Goal: Task Accomplishment & Management: Manage account settings

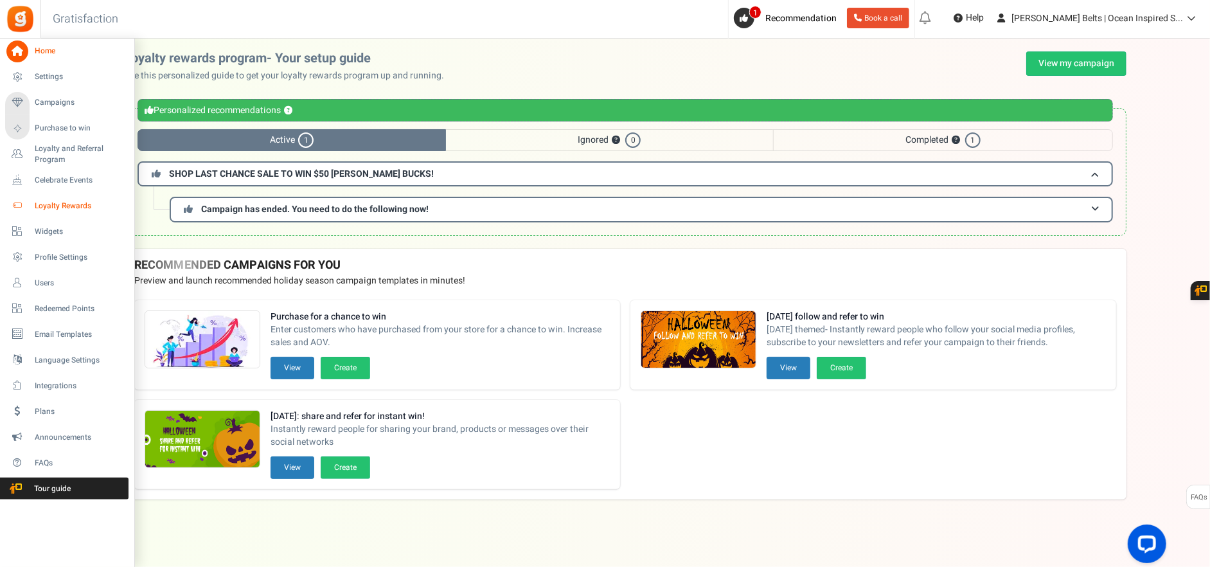
click at [62, 202] on span "Loyalty Rewards" at bounding box center [80, 205] width 90 height 11
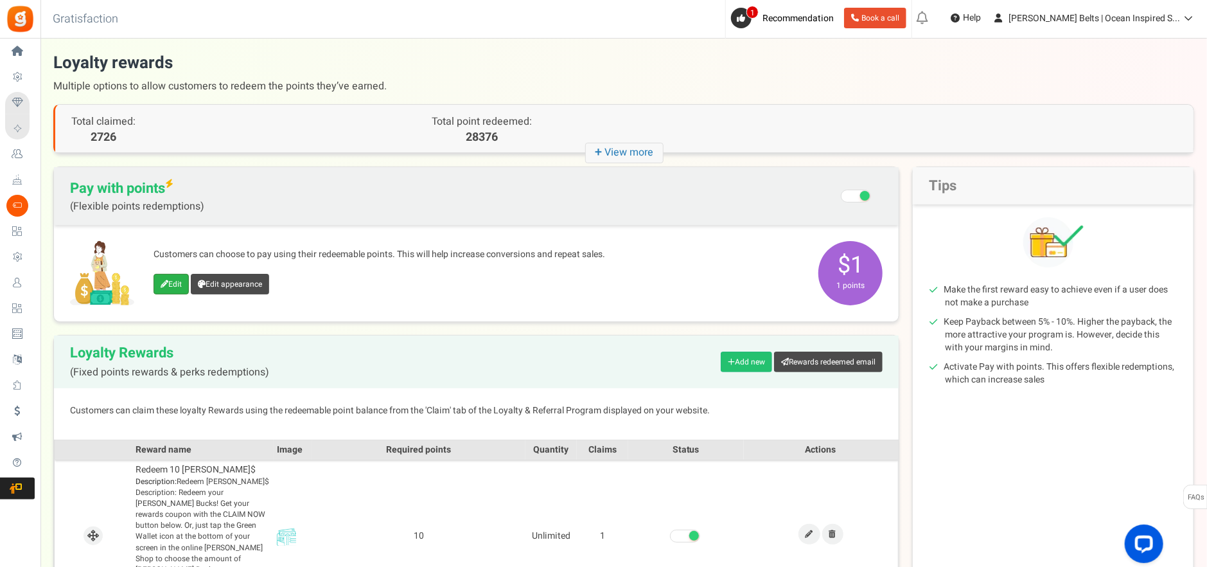
click at [171, 291] on link "Edit" at bounding box center [171, 284] width 35 height 21
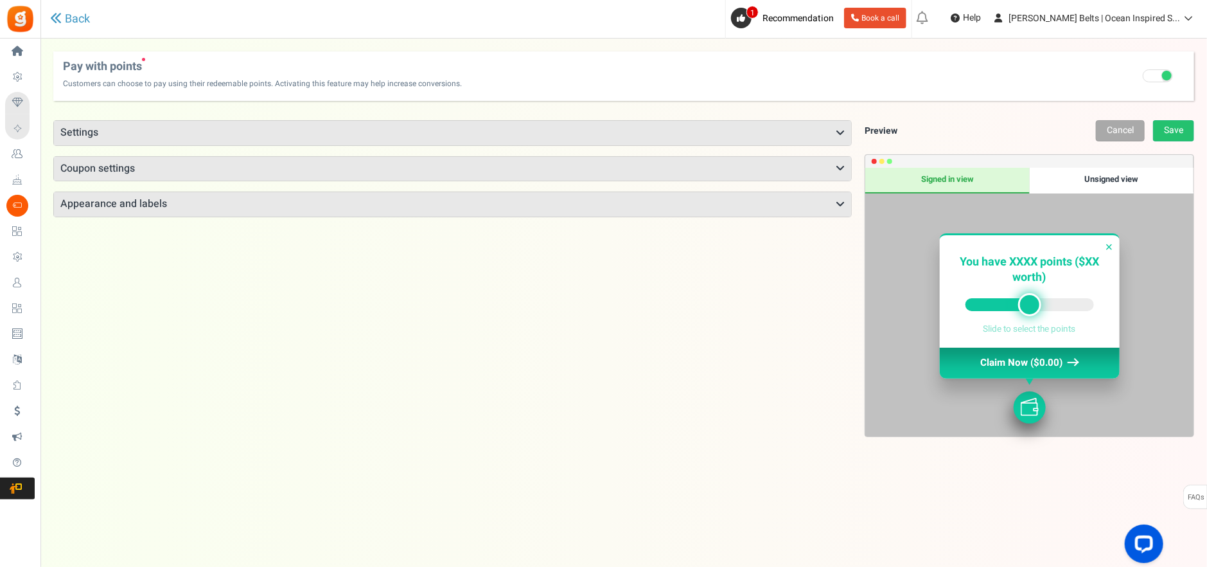
click at [274, 134] on h3 "Settings" at bounding box center [452, 133] width 797 height 24
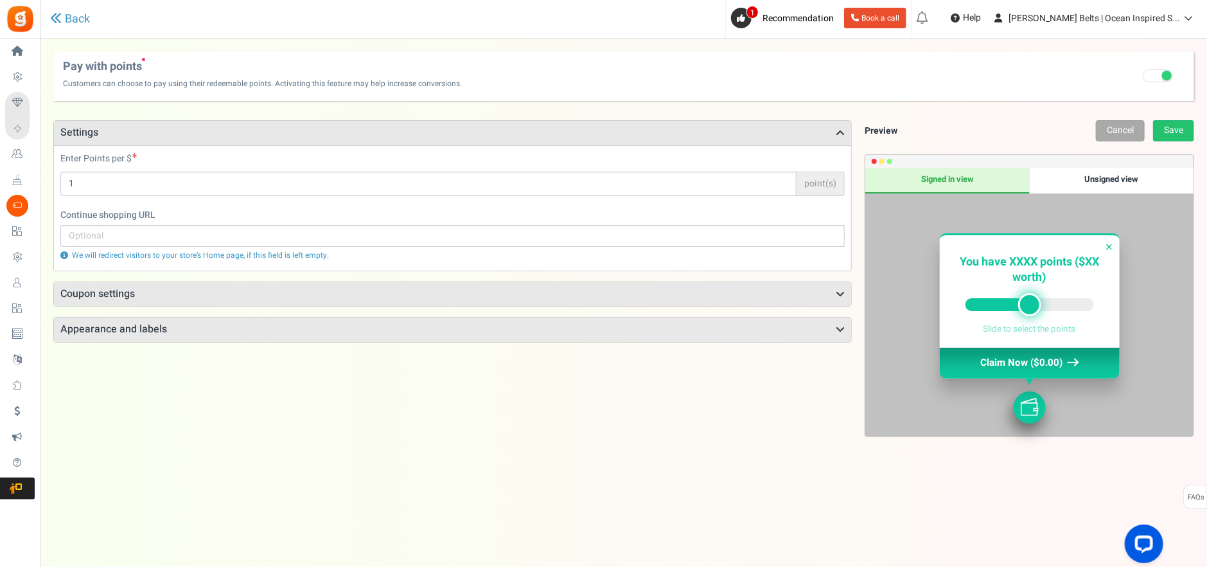
click at [239, 291] on h3 "Coupon settings" at bounding box center [452, 294] width 797 height 24
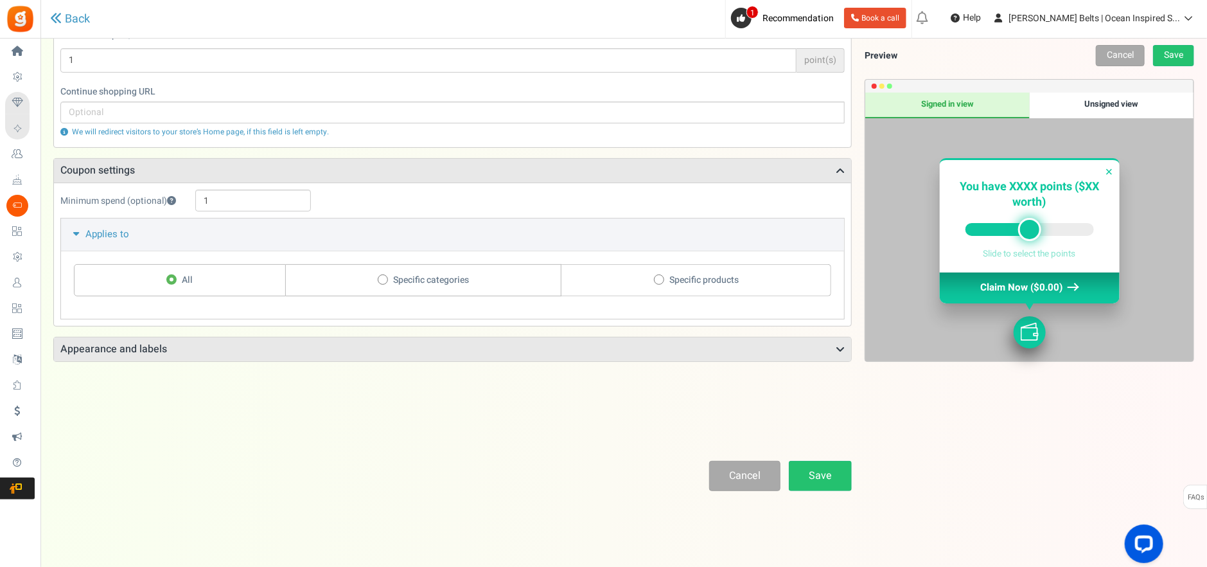
scroll to position [125, 0]
click at [231, 346] on h3 "Appearance and labels" at bounding box center [452, 348] width 797 height 24
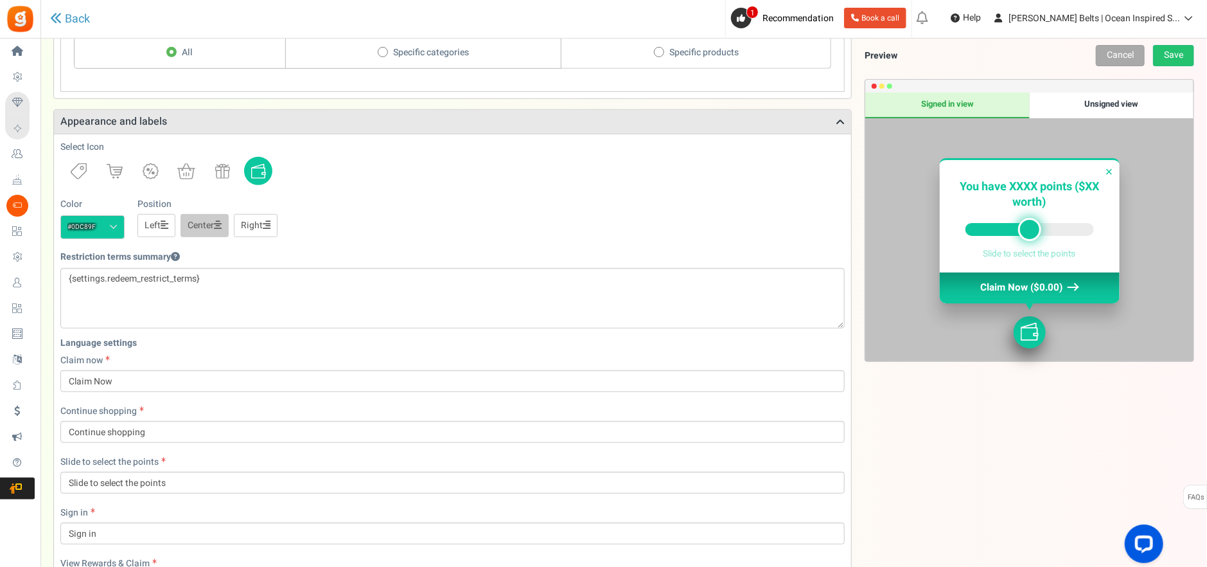
scroll to position [317, 0]
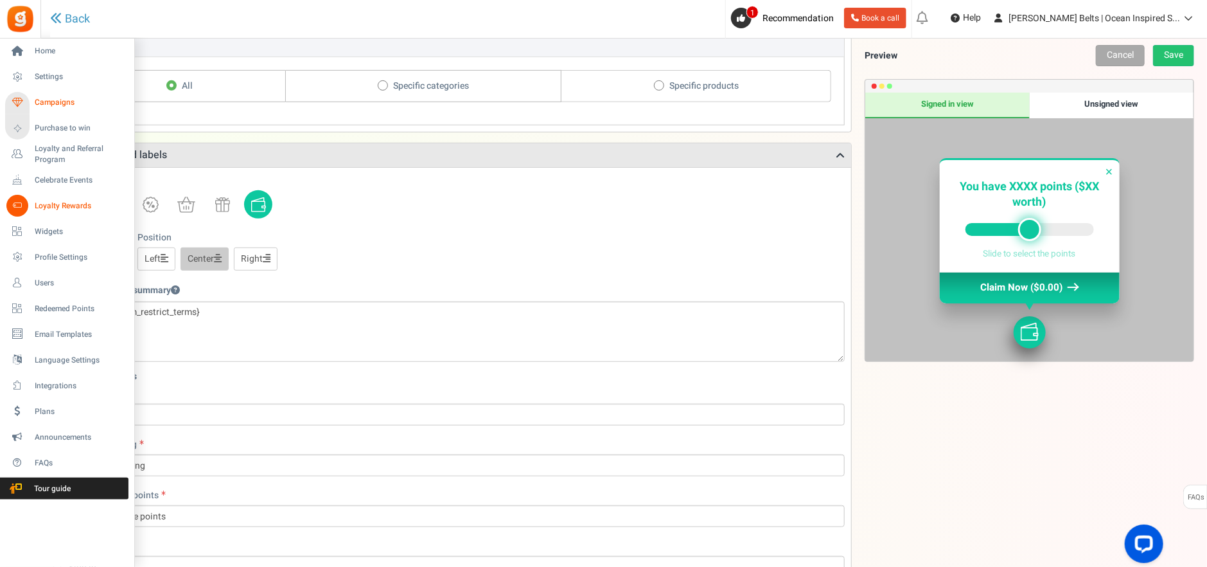
click at [50, 102] on span "Campaigns" at bounding box center [80, 102] width 90 height 11
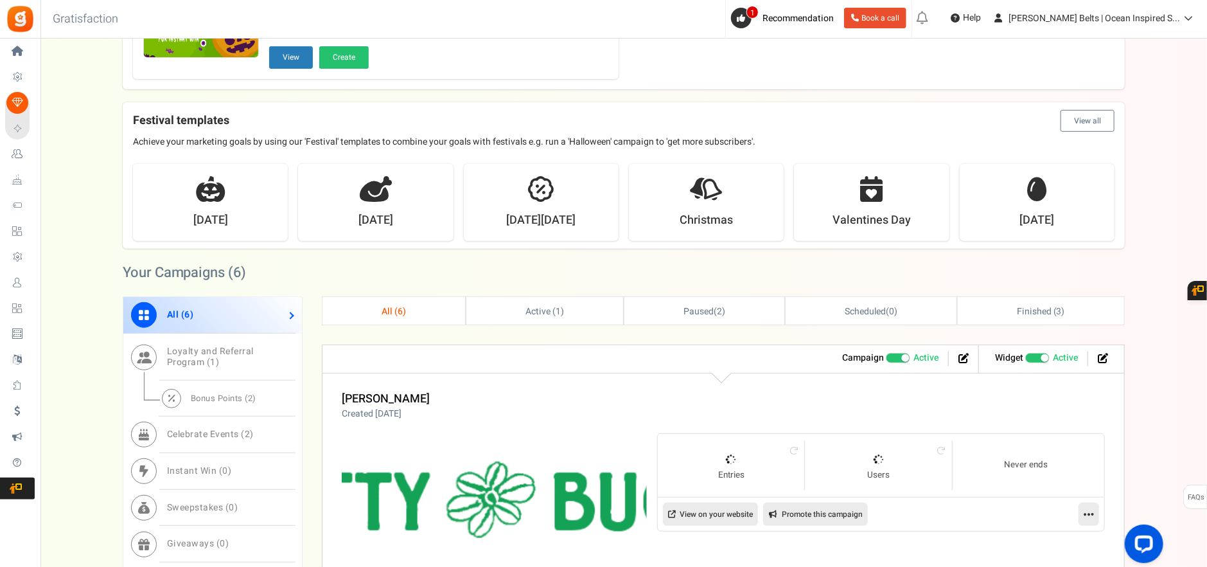
scroll to position [482, 0]
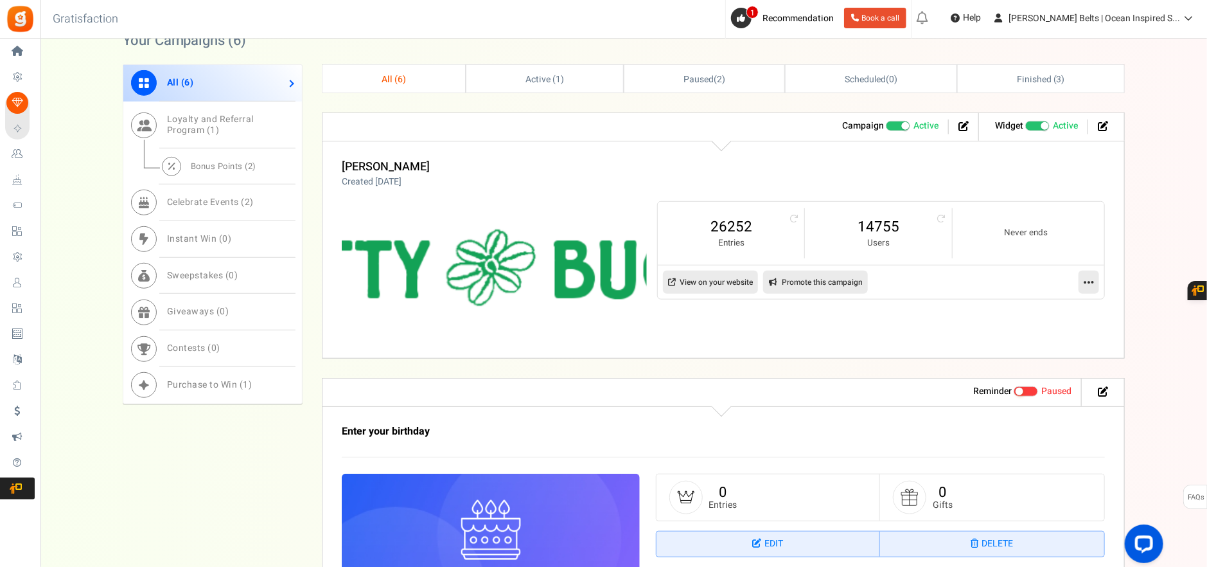
click at [734, 286] on link "View on your website" at bounding box center [710, 281] width 95 height 23
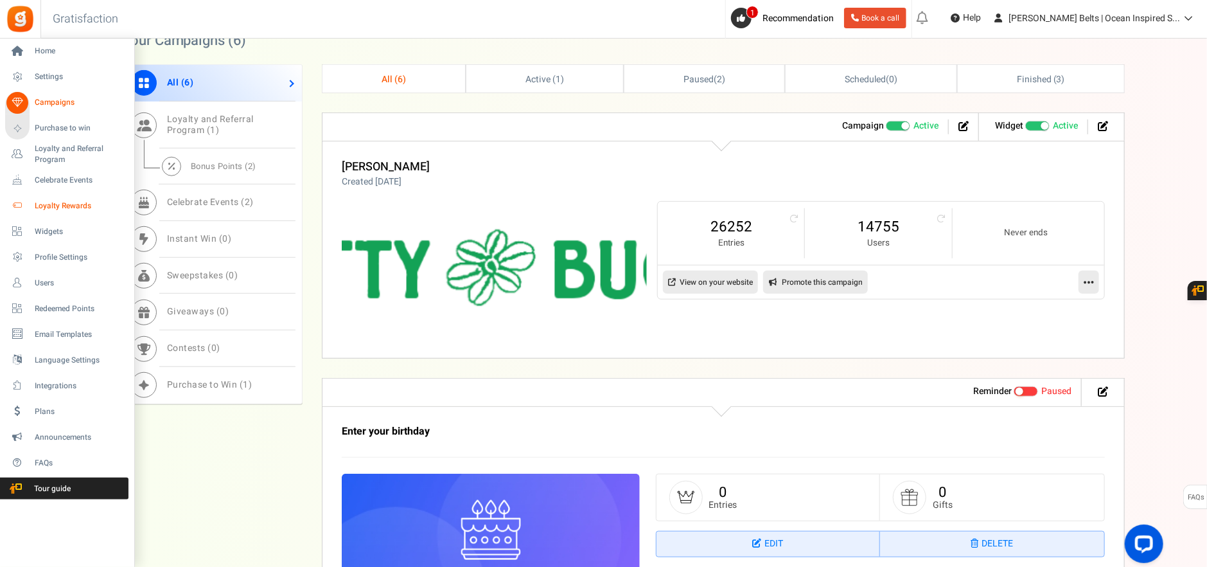
click at [80, 203] on span "Loyalty Rewards" at bounding box center [80, 205] width 90 height 11
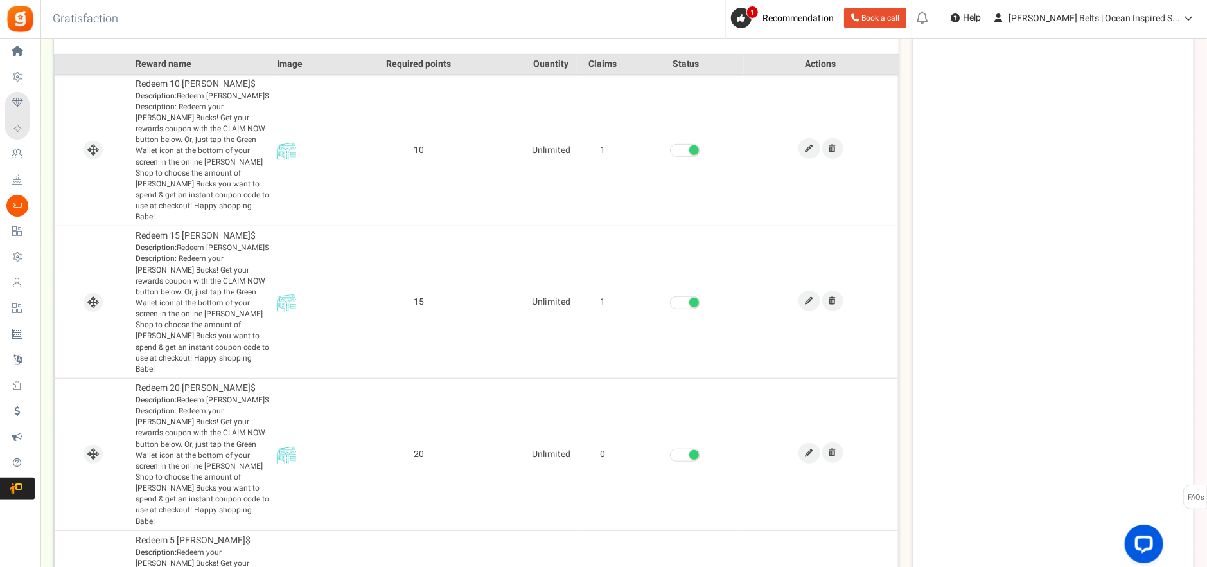
scroll to position [482, 0]
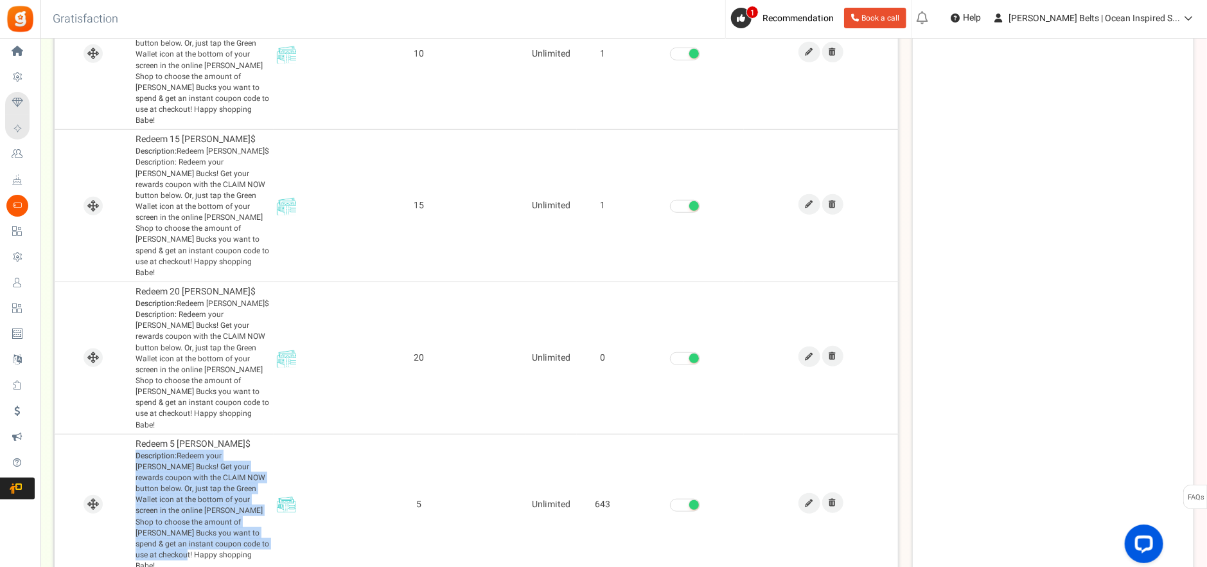
drag, startPoint x: 195, startPoint y: 483, endPoint x: 136, endPoint y: 393, distance: 107.6
click at [136, 434] on td "Redeem 5 [PERSON_NAME]$ Description: Redeem your [PERSON_NAME] Bucks! Get your …" at bounding box center [202, 504] width 141 height 141
click at [177, 455] on span "Description: Redeem your [PERSON_NAME] Bucks! Get your rewards coupon with the …" at bounding box center [203, 510] width 135 height 121
drag, startPoint x: 193, startPoint y: 479, endPoint x: 177, endPoint y: 391, distance: 89.5
click at [177, 450] on span "Description: Redeem your [PERSON_NAME] Bucks! Get your rewards coupon with the …" at bounding box center [203, 510] width 135 height 121
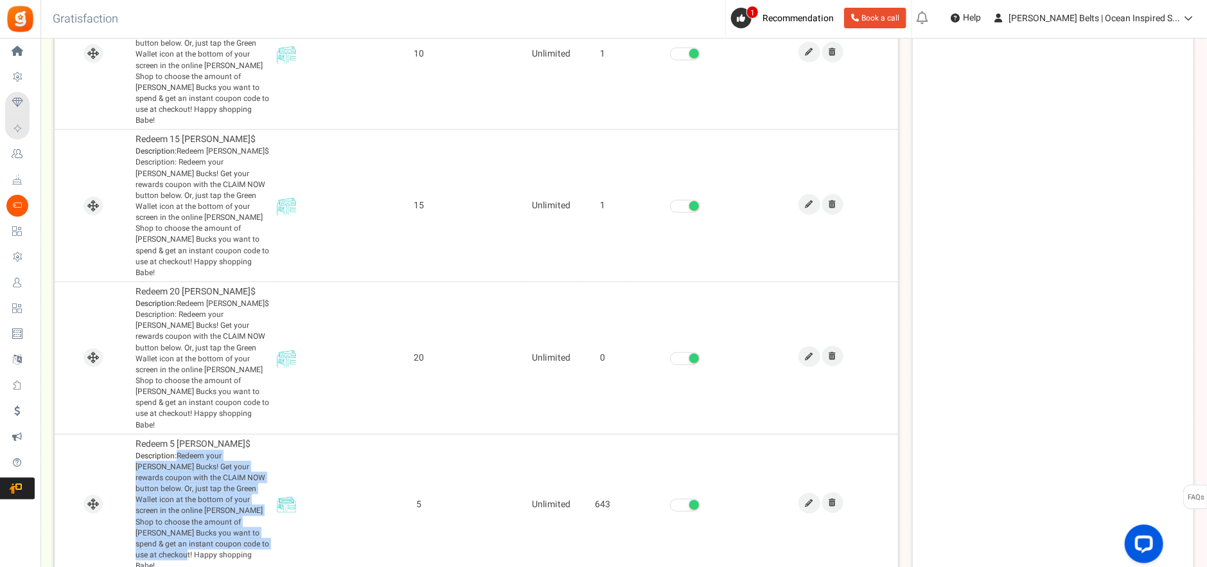
copy span "Redeem your [PERSON_NAME] Bucks! Get your rewards coupon with the CLAIM NOW but…"
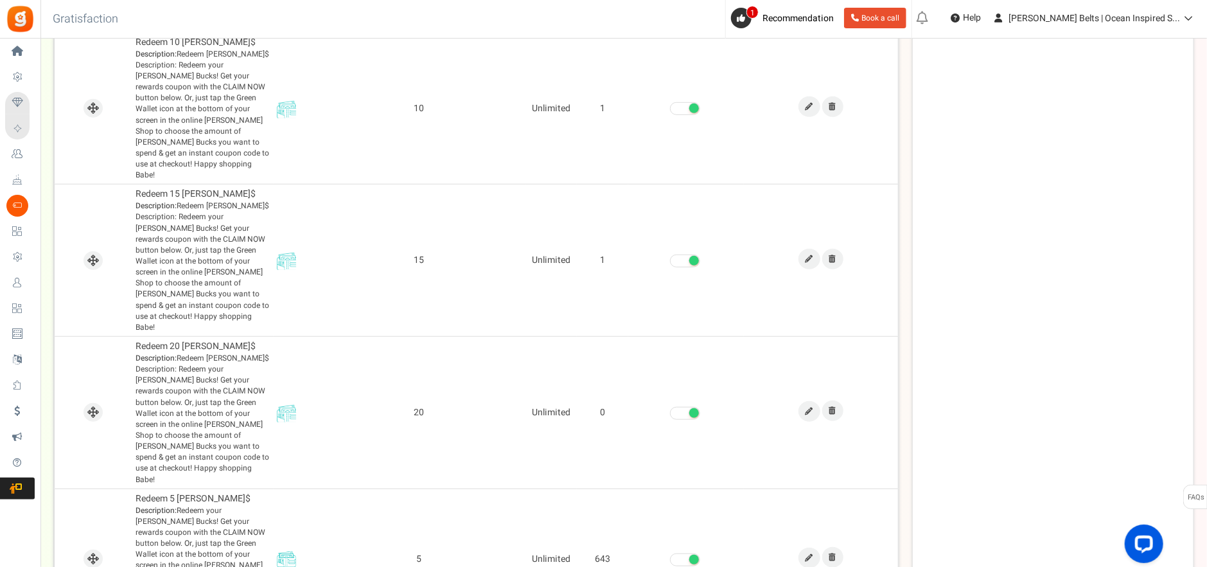
scroll to position [385, 0]
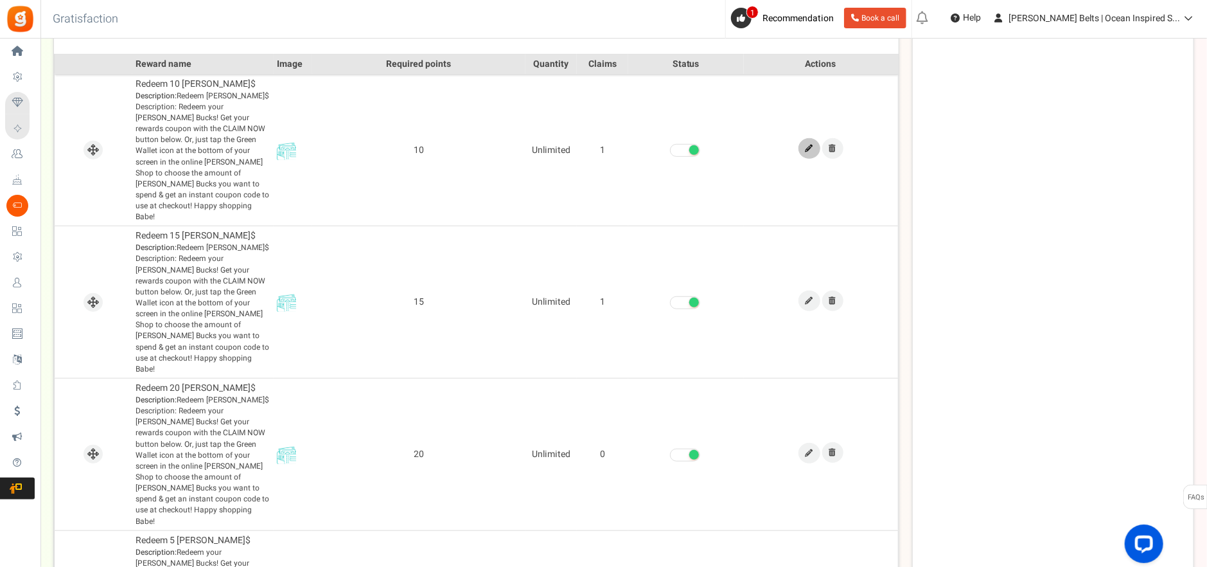
click at [805, 145] on icon at bounding box center [809, 149] width 8 height 8
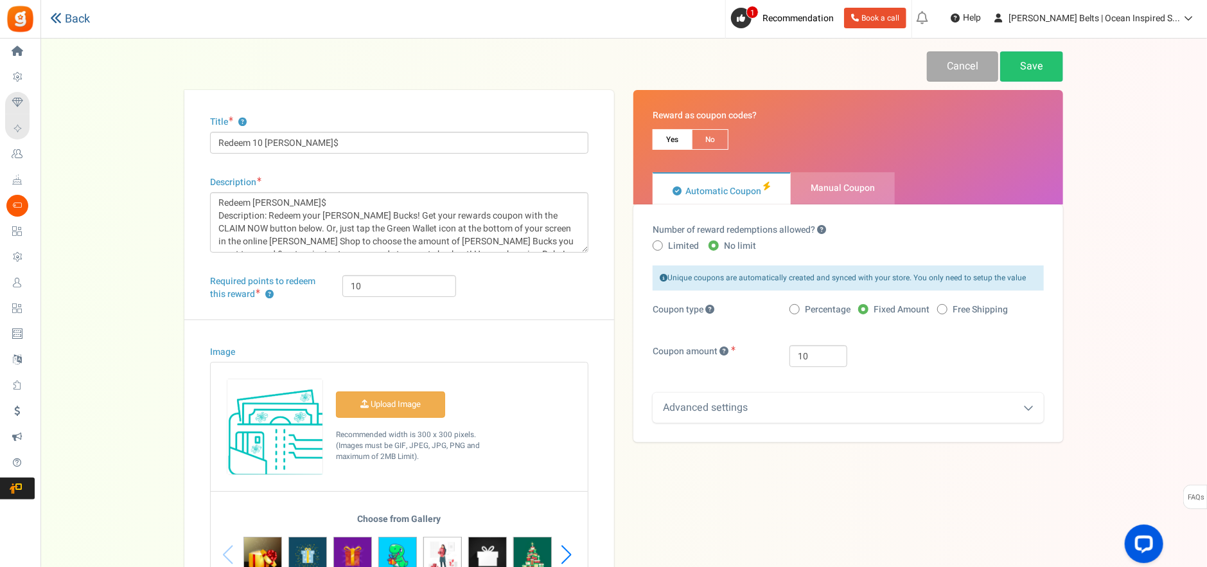
click at [87, 13] on link "Back" at bounding box center [70, 18] width 40 height 13
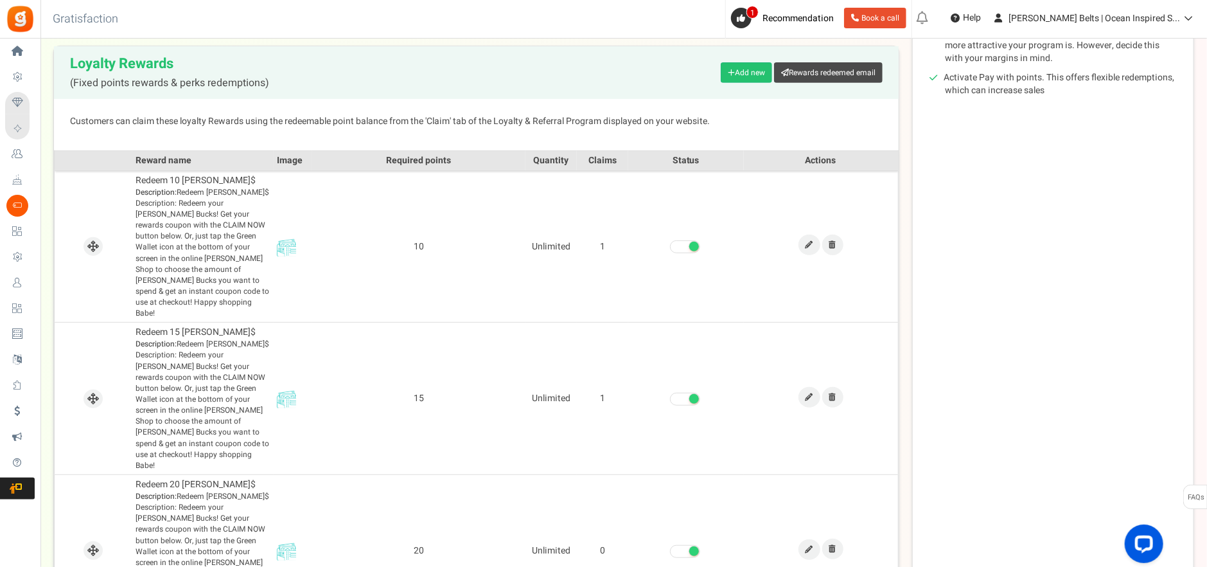
scroll to position [385, 0]
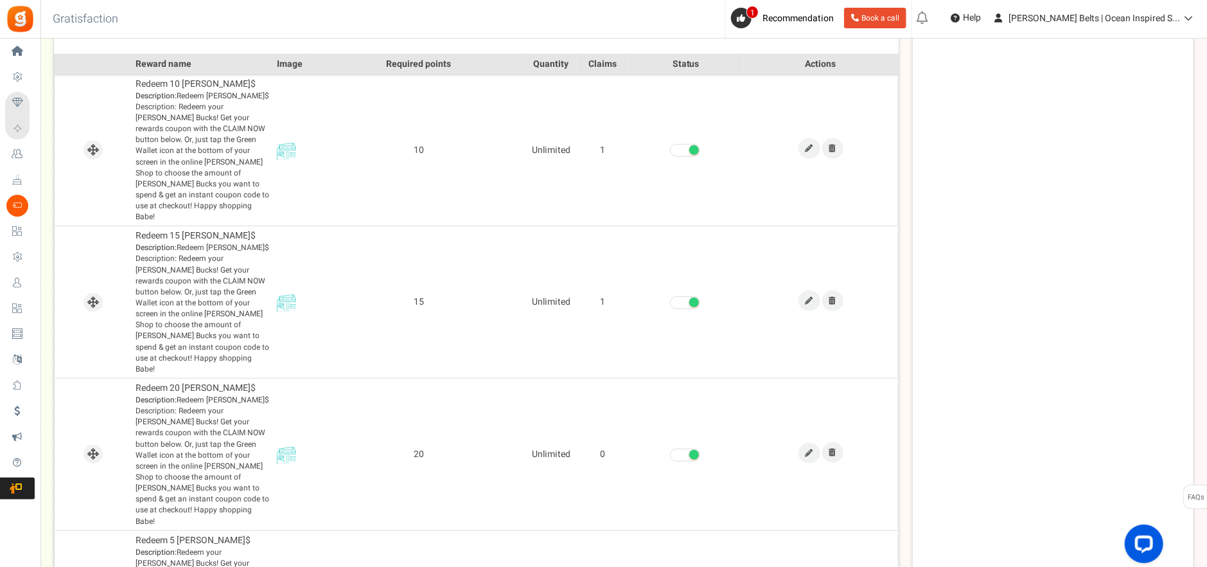
drag, startPoint x: 1132, startPoint y: 139, endPoint x: 1079, endPoint y: 69, distance: 87.6
click at [1132, 139] on div "Tips Make the first reward easy to achieve even if a user does not make a purch…" at bounding box center [1053, 233] width 282 height 904
click at [996, 384] on div "Tips Make the first reward easy to achieve even if a user does not make a purch…" at bounding box center [1053, 233] width 282 height 904
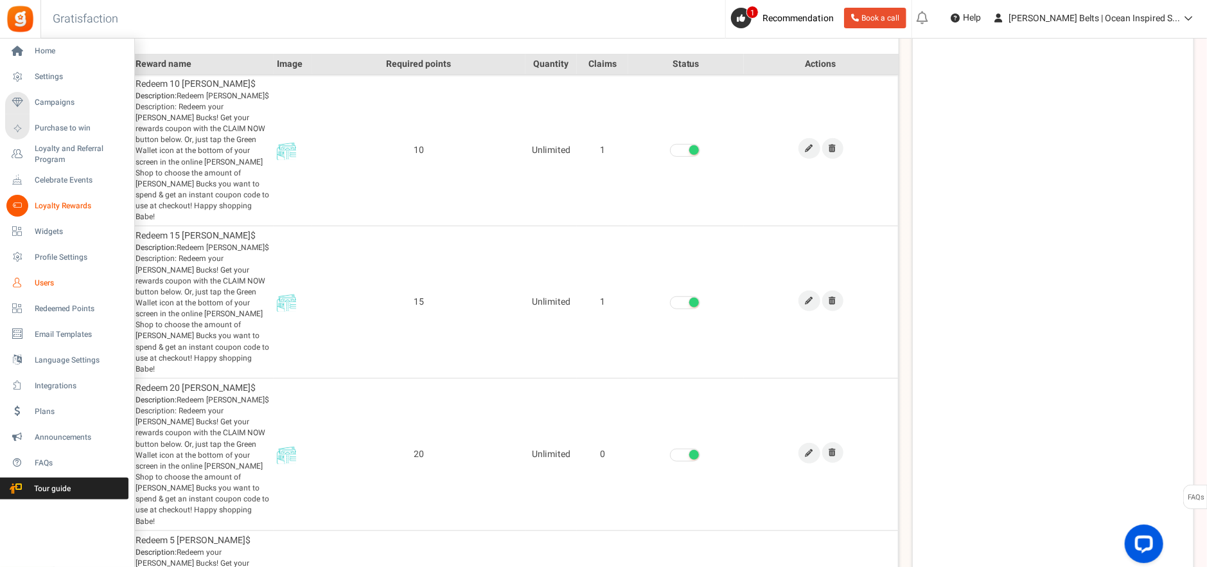
click at [59, 279] on span "Users" at bounding box center [80, 282] width 90 height 11
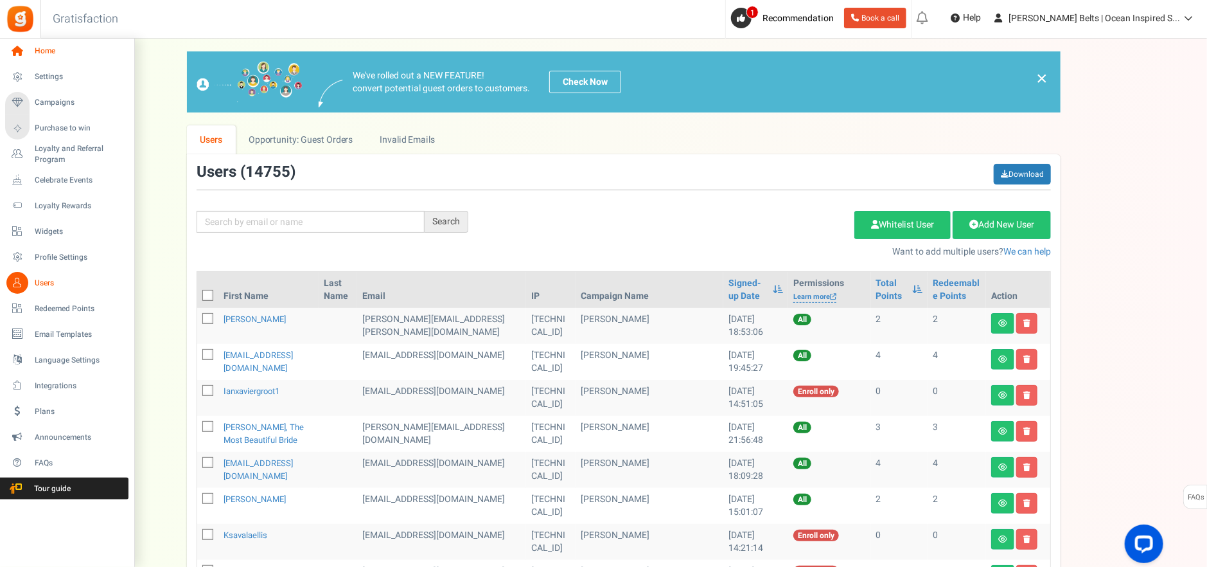
click at [35, 57] on span "Home" at bounding box center [80, 51] width 90 height 11
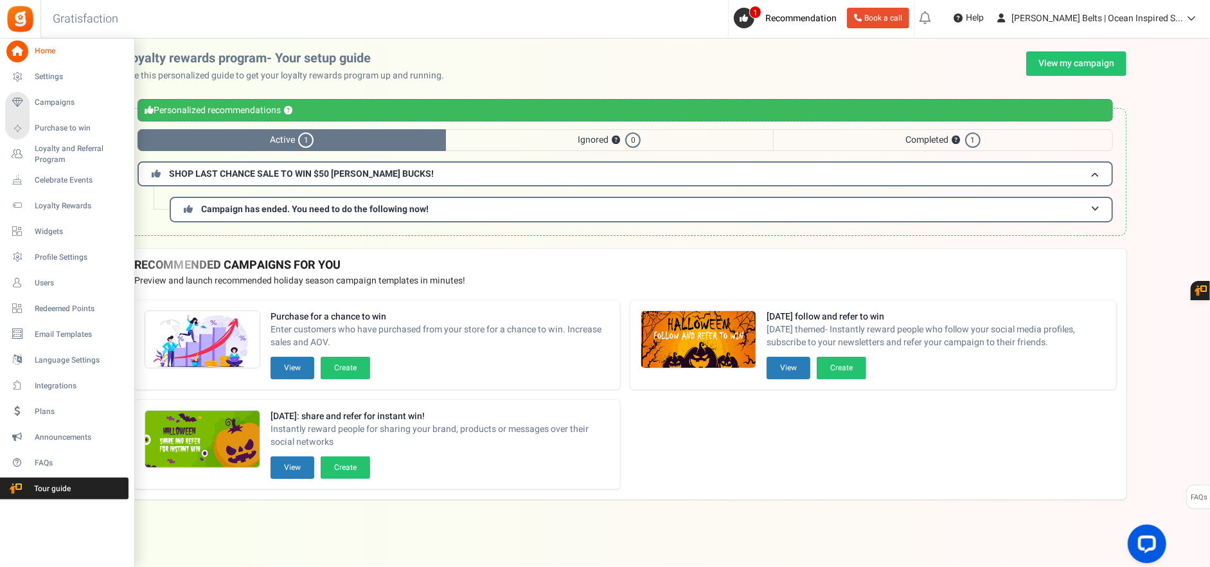
click at [50, 92] on link "Campaigns" at bounding box center [66, 103] width 123 height 22
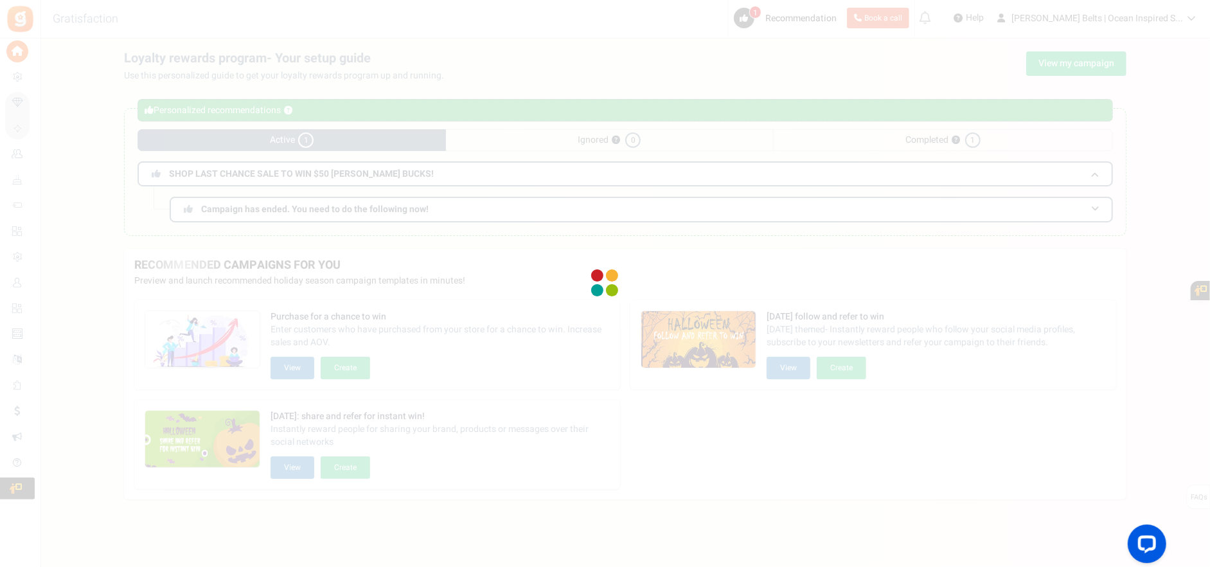
click at [53, 75] on div at bounding box center [605, 283] width 1210 height 567
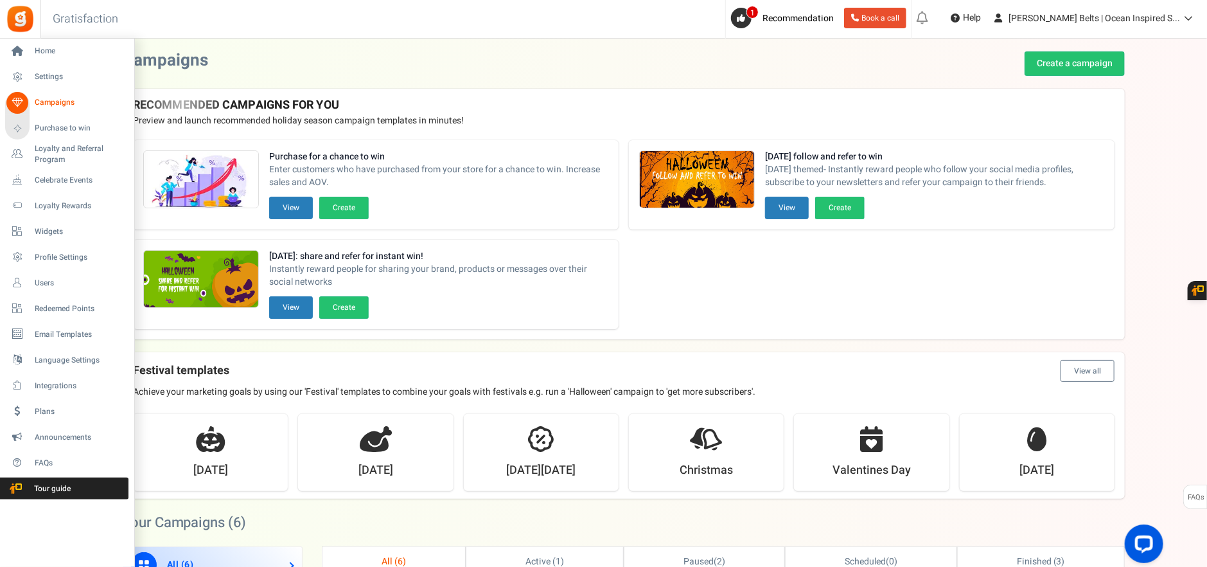
click at [35, 78] on span "Settings" at bounding box center [80, 76] width 90 height 11
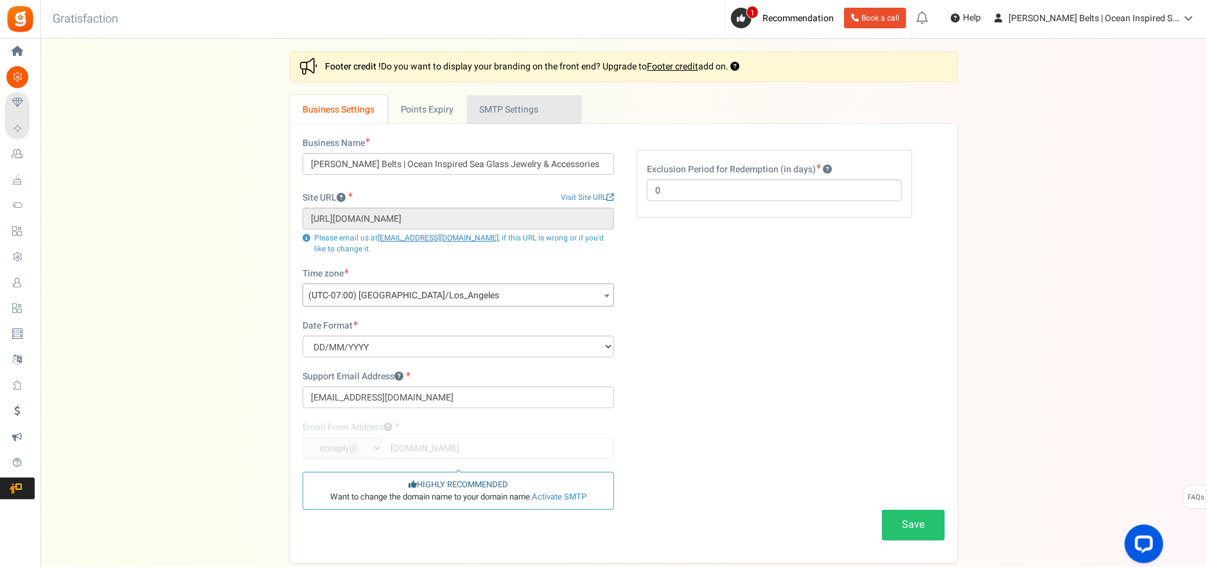
click at [514, 107] on link "Active SMTP Settings" at bounding box center [524, 109] width 115 height 29
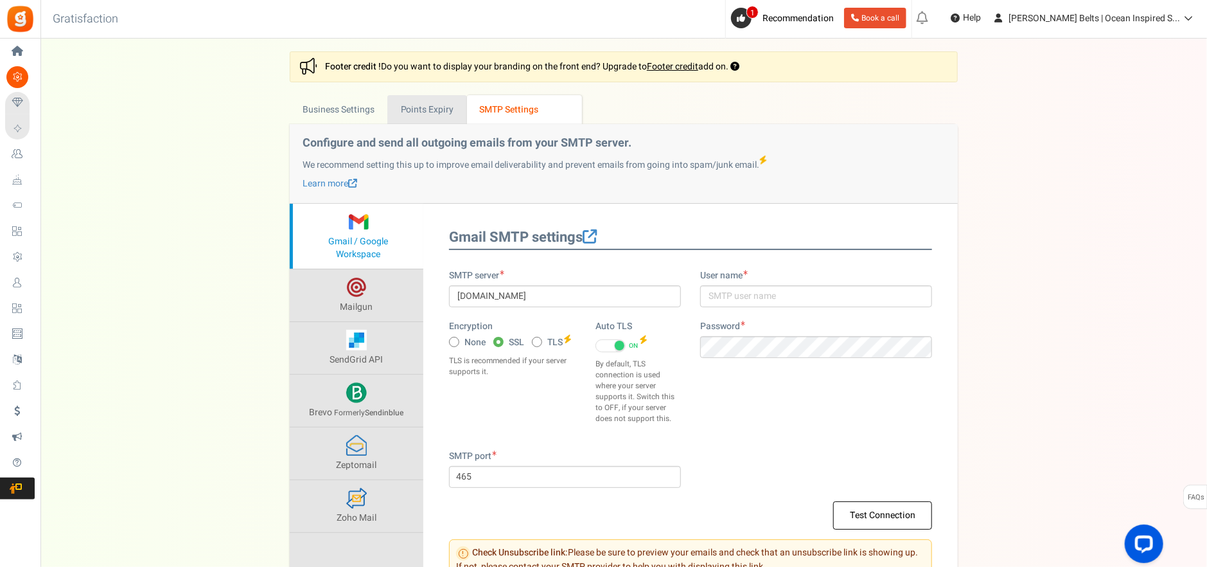
click at [442, 112] on link "Points Expiry" at bounding box center [426, 109] width 79 height 29
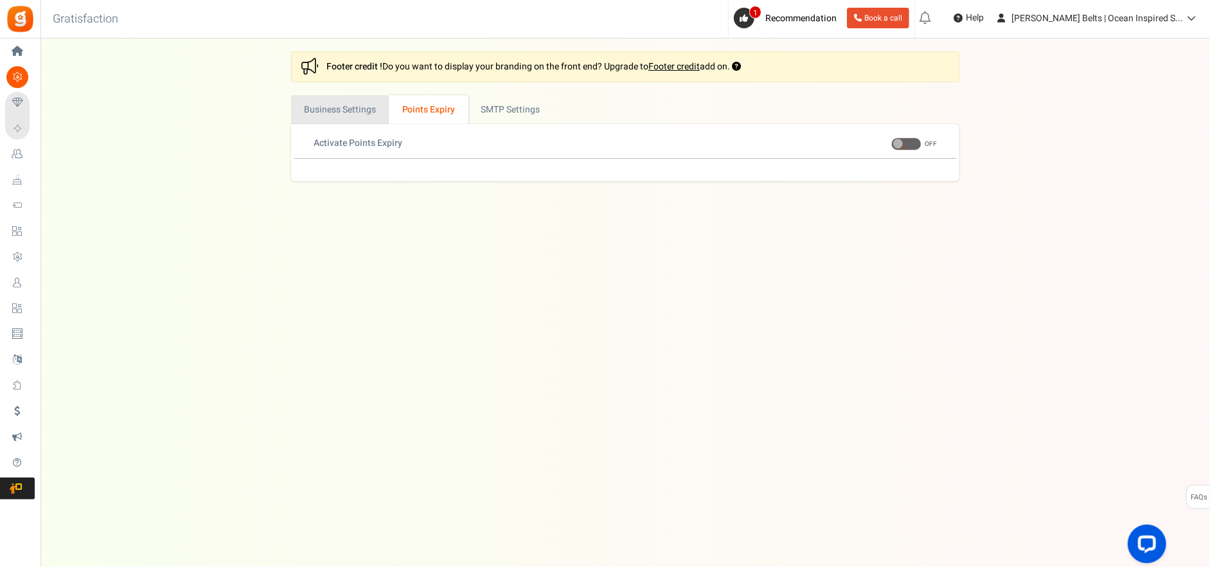
click at [356, 119] on link "Business Settings" at bounding box center [340, 109] width 98 height 29
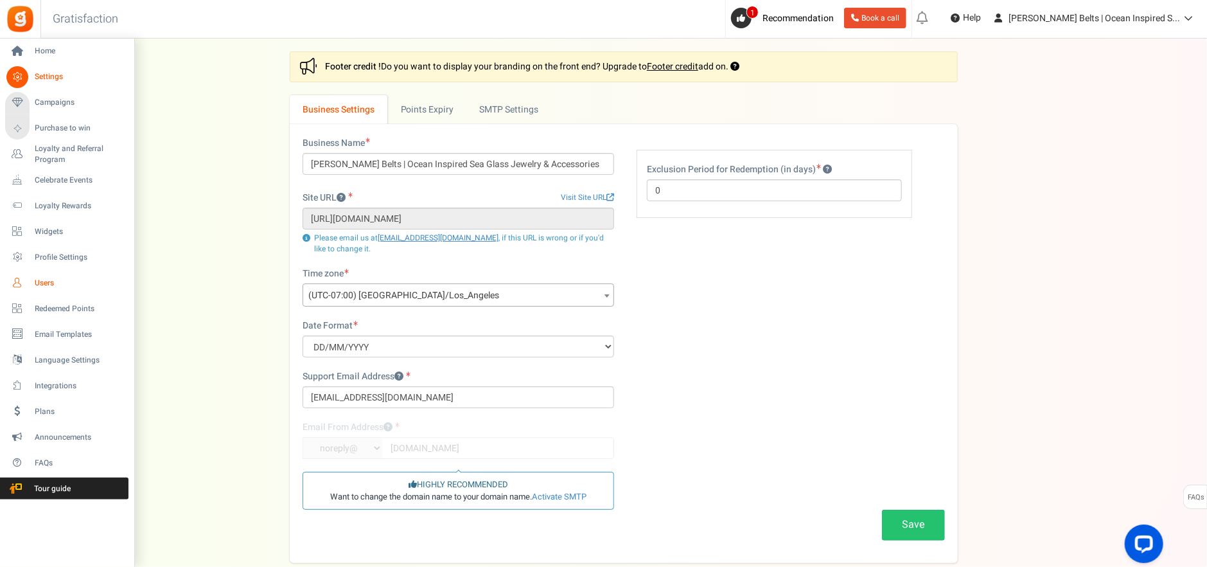
click at [48, 279] on span "Users" at bounding box center [80, 282] width 90 height 11
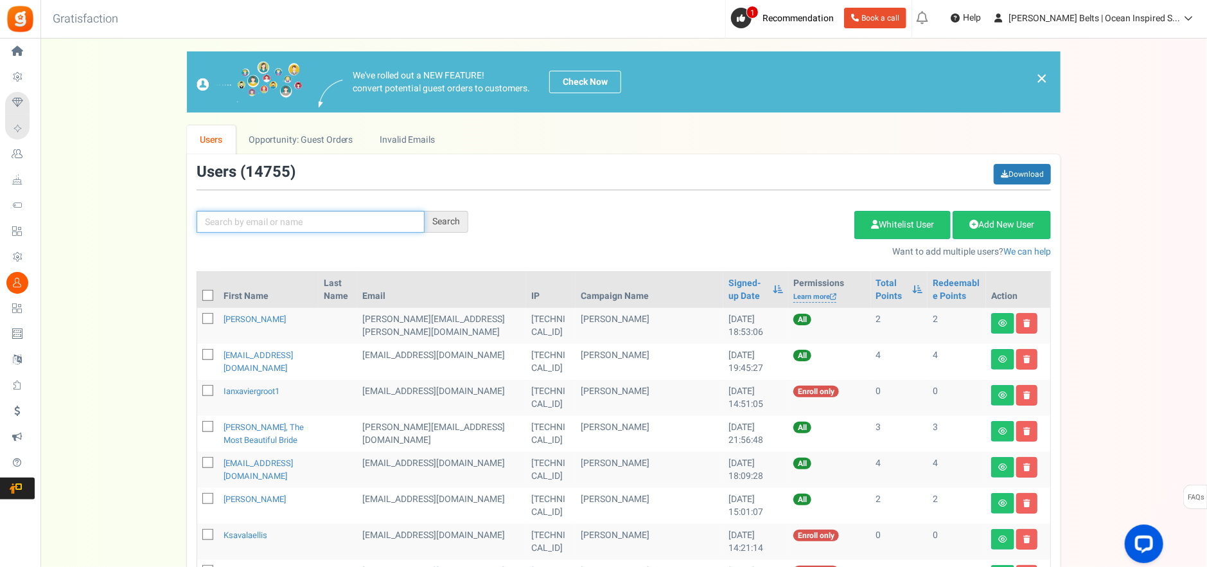
click at [340, 231] on input "text" at bounding box center [311, 222] width 228 height 22
type input "[EMAIL_ADDRESS][DOMAIN_NAME]"
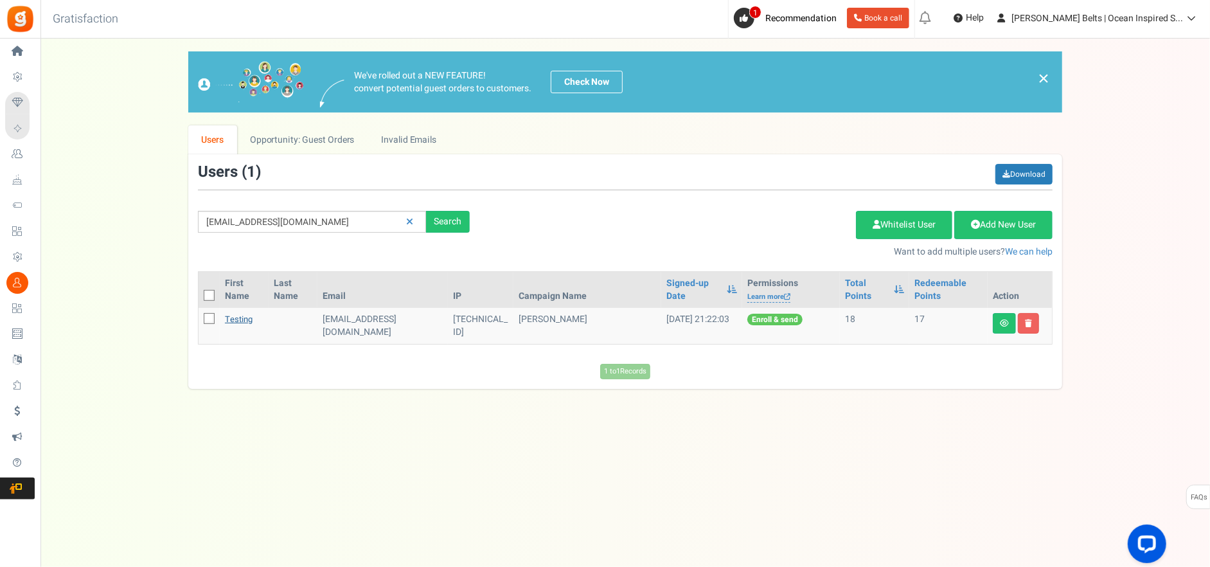
click at [240, 322] on link "testing" at bounding box center [239, 319] width 28 height 12
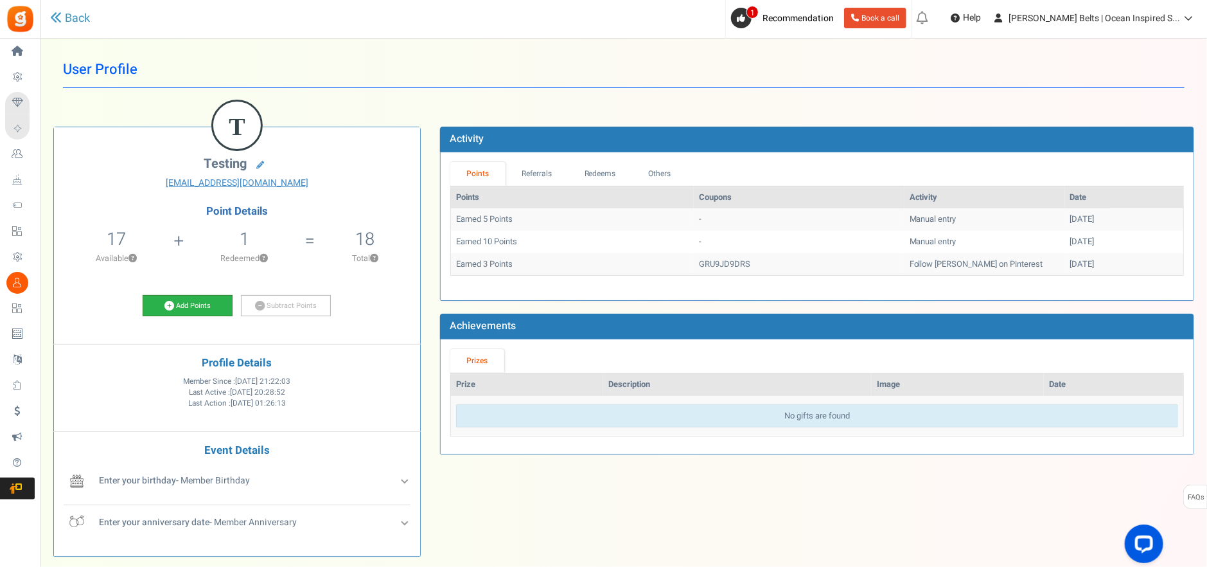
click at [209, 311] on link "Add Points" at bounding box center [188, 306] width 90 height 22
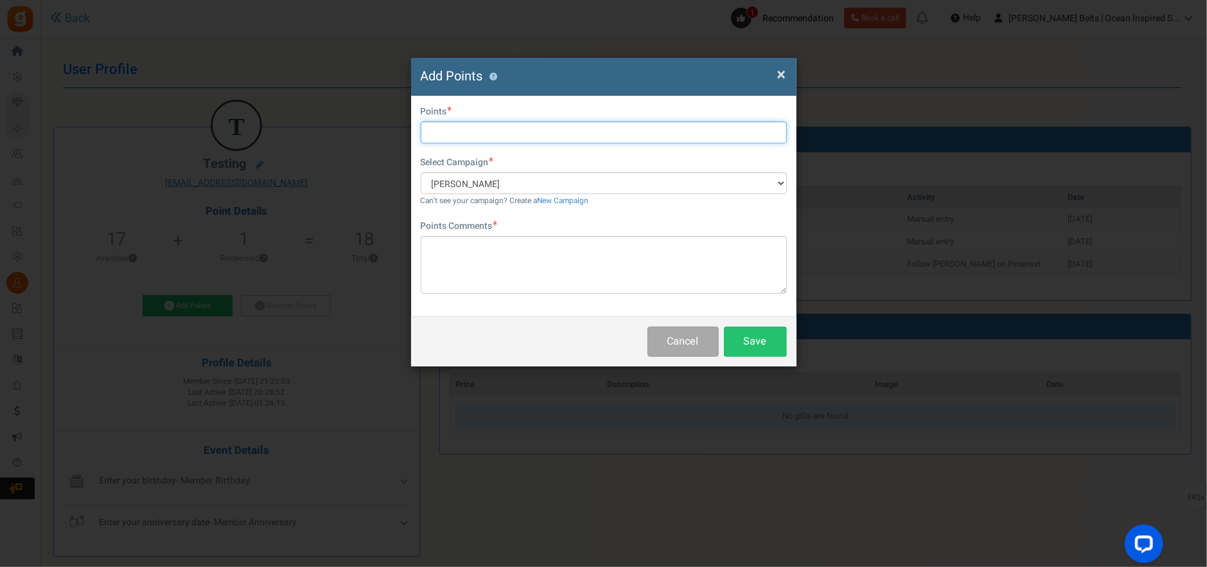
click at [538, 130] on input "text" at bounding box center [604, 132] width 366 height 22
type input "50"
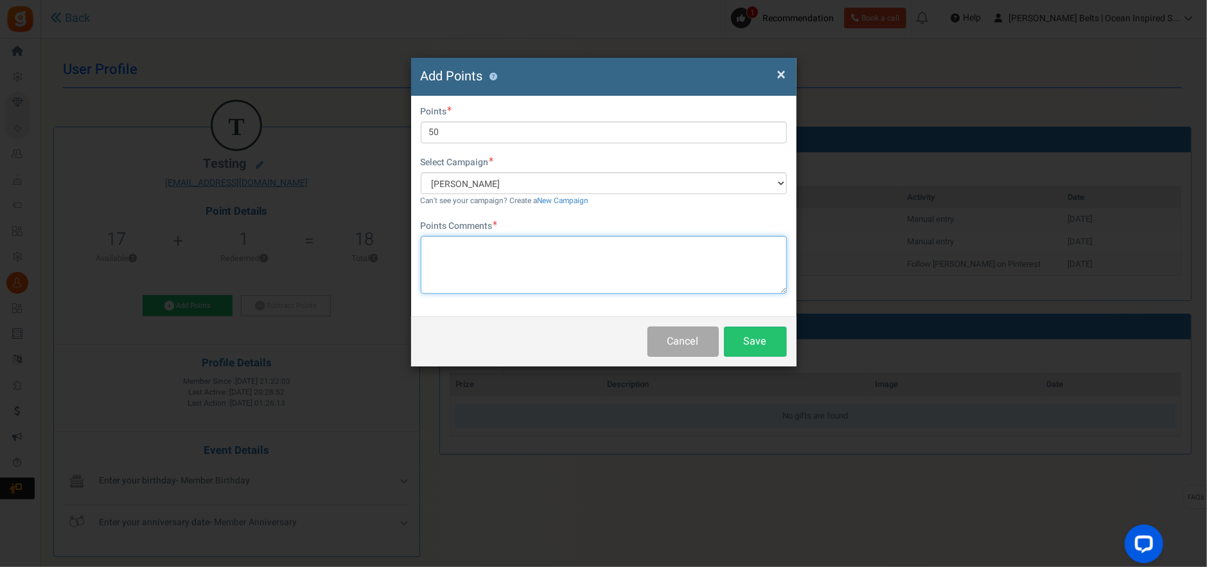
click at [532, 274] on textarea at bounding box center [604, 265] width 366 height 58
type textarea "test"
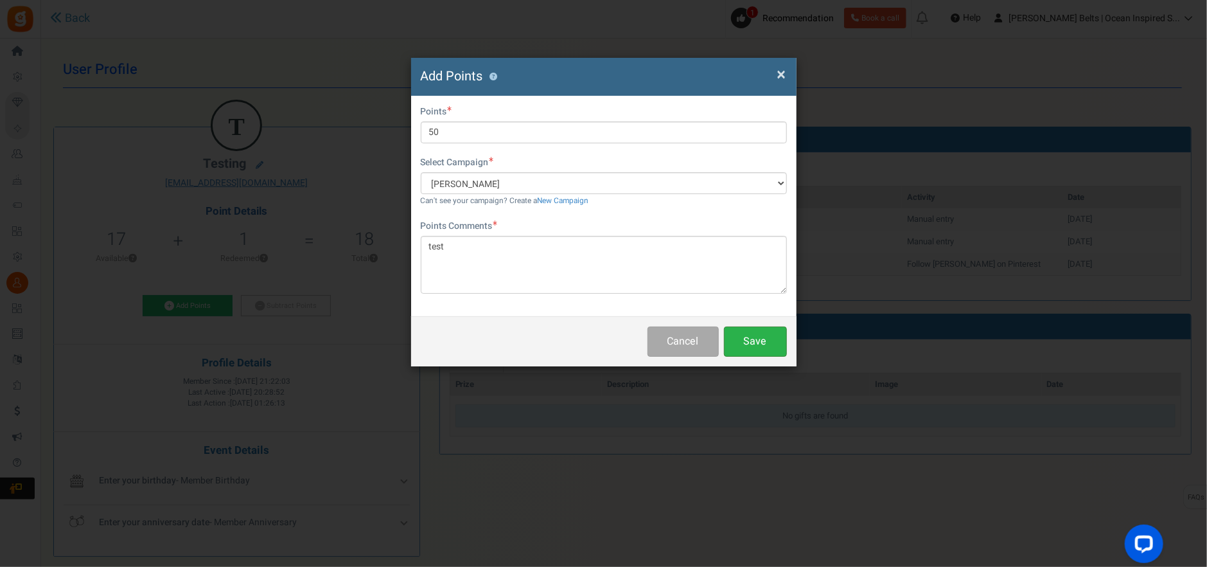
click at [756, 337] on button "Save" at bounding box center [755, 341] width 63 height 30
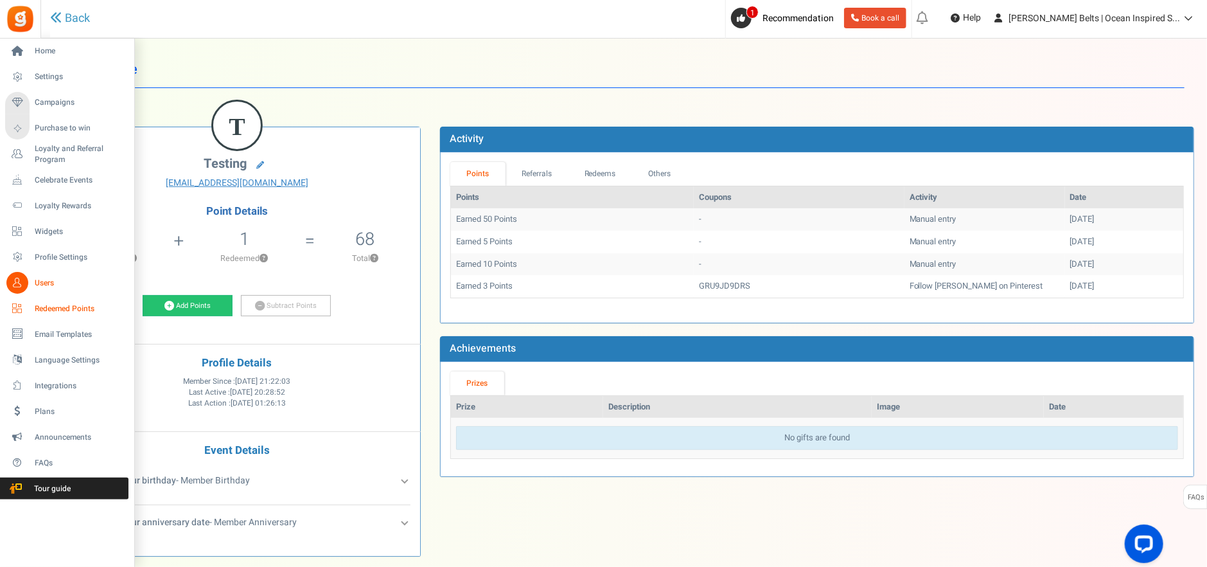
click at [77, 308] on span "Redeemed Points" at bounding box center [80, 308] width 90 height 11
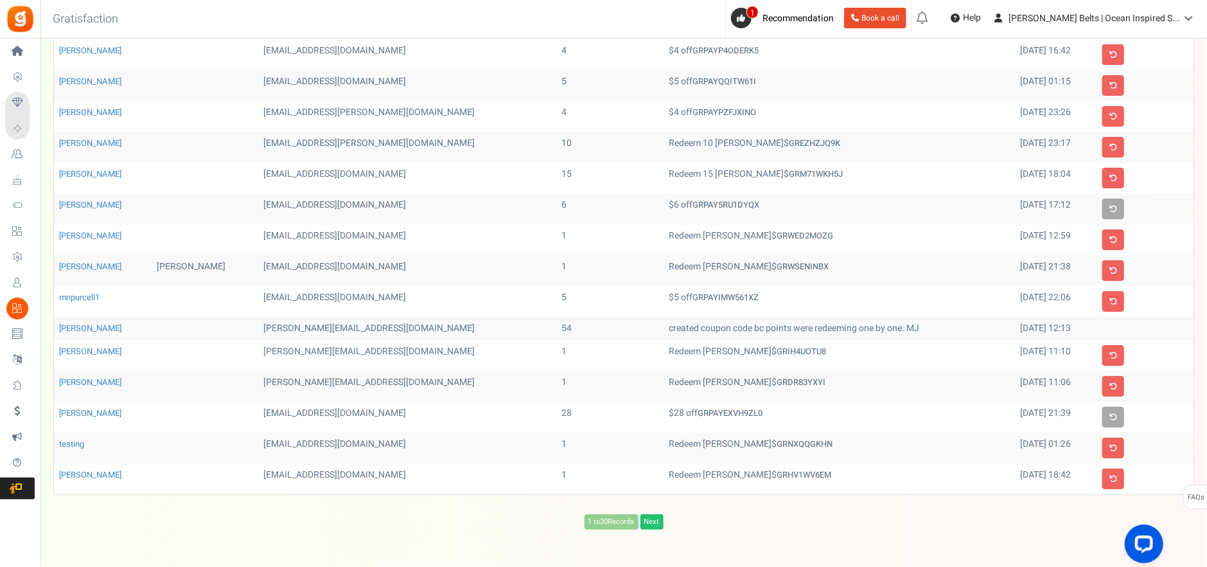
scroll to position [285, 0]
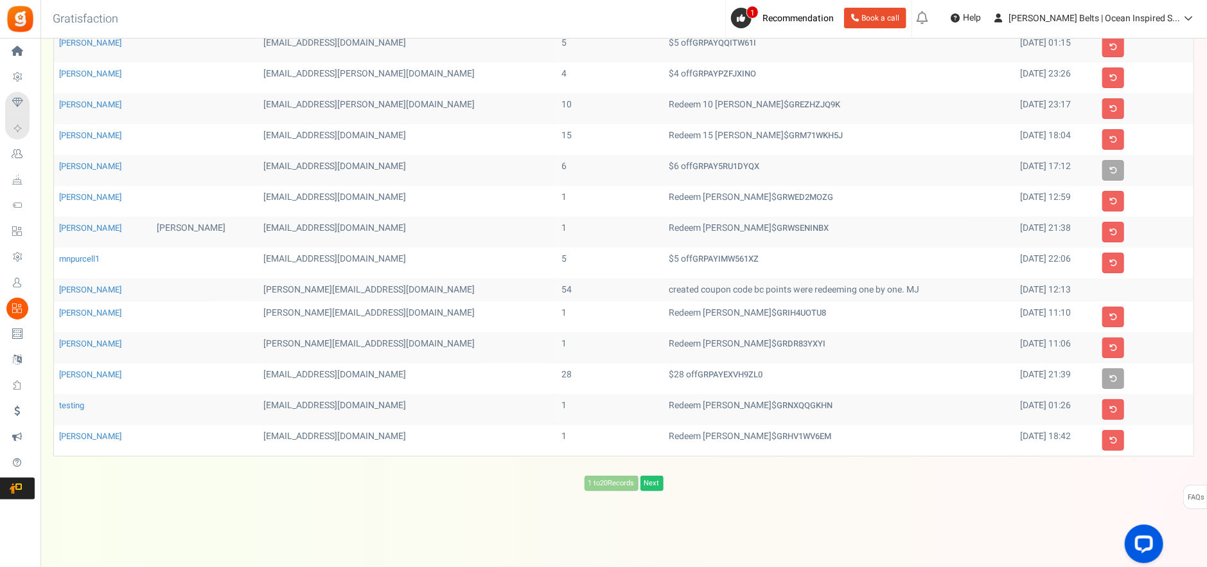
drag, startPoint x: 632, startPoint y: 290, endPoint x: 847, endPoint y: 288, distance: 215.2
click at [847, 288] on td "created coupon code bc points were redeeming one by one. MJ" at bounding box center [839, 289] width 351 height 23
click at [849, 288] on td "created coupon code bc points were redeeming one by one. MJ" at bounding box center [839, 289] width 351 height 23
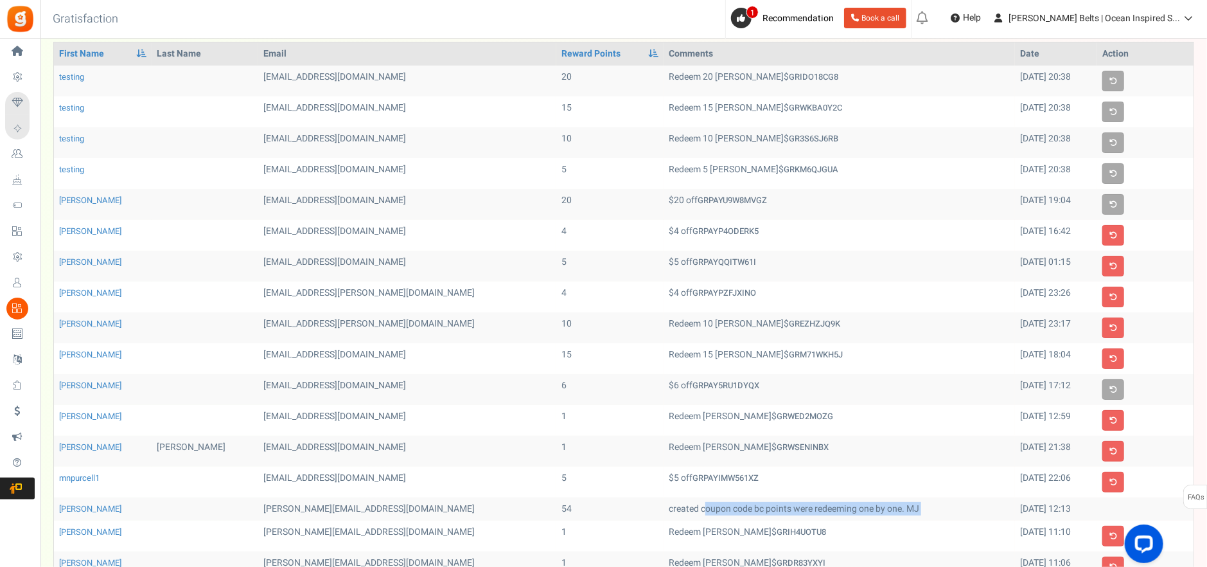
scroll to position [96, 0]
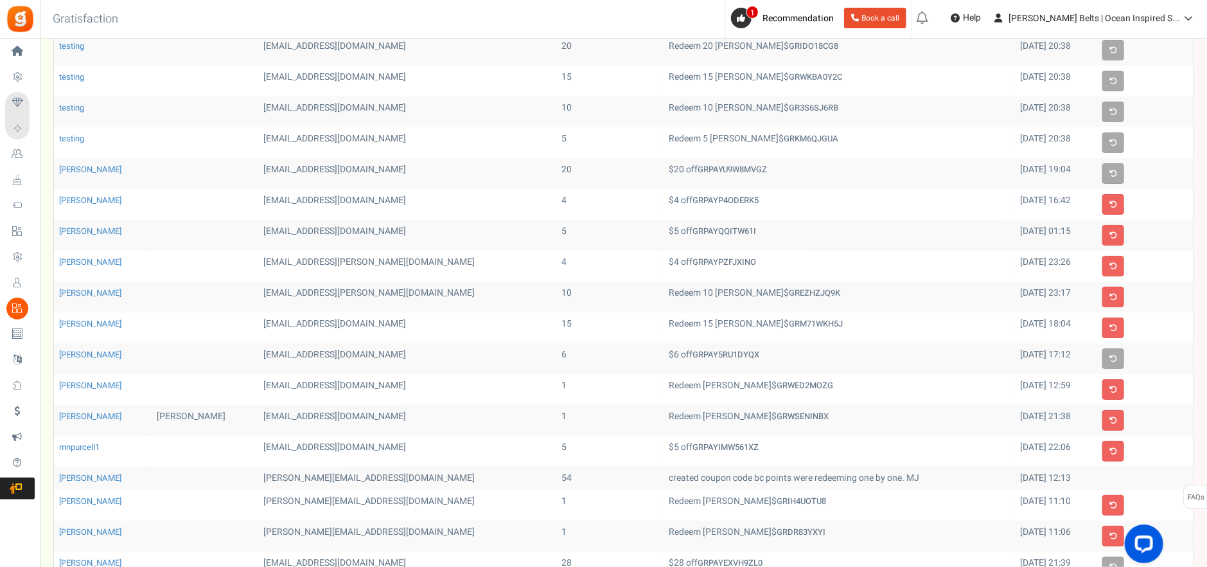
click at [849, 276] on td "$4 off GRPAYPZFJXINO" at bounding box center [839, 266] width 351 height 31
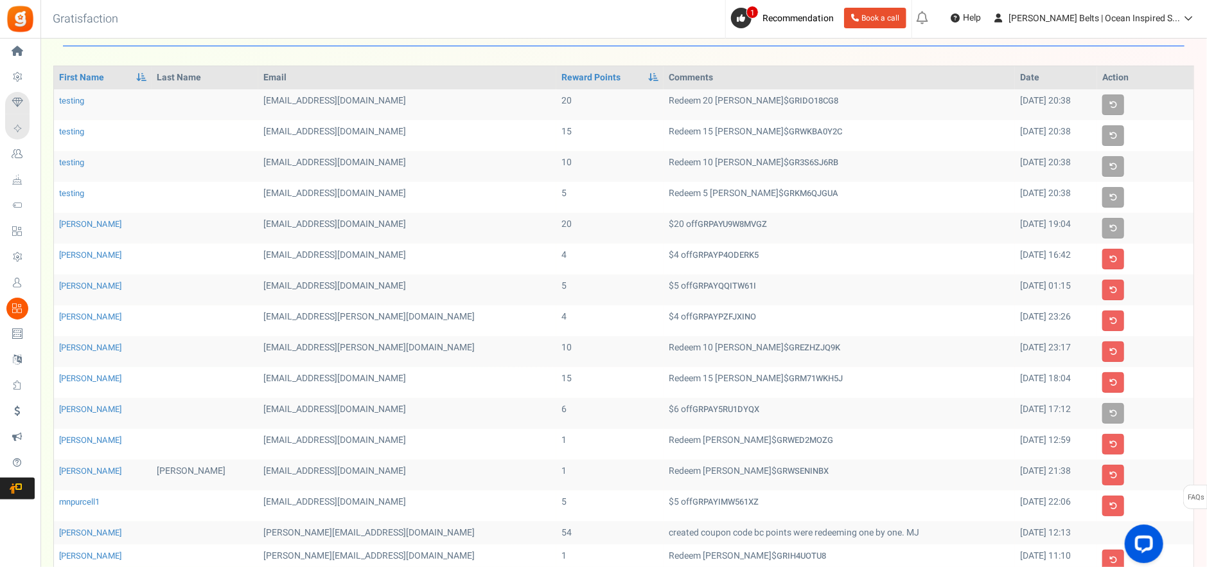
scroll to position [0, 0]
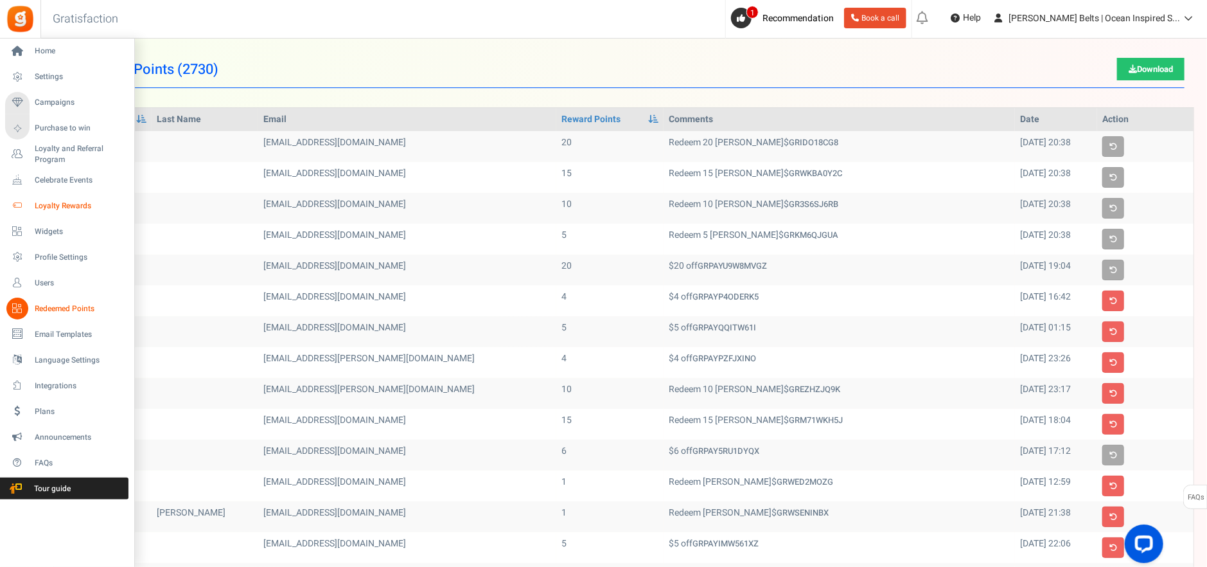
click at [79, 198] on link "Loyalty Rewards" at bounding box center [66, 206] width 123 height 22
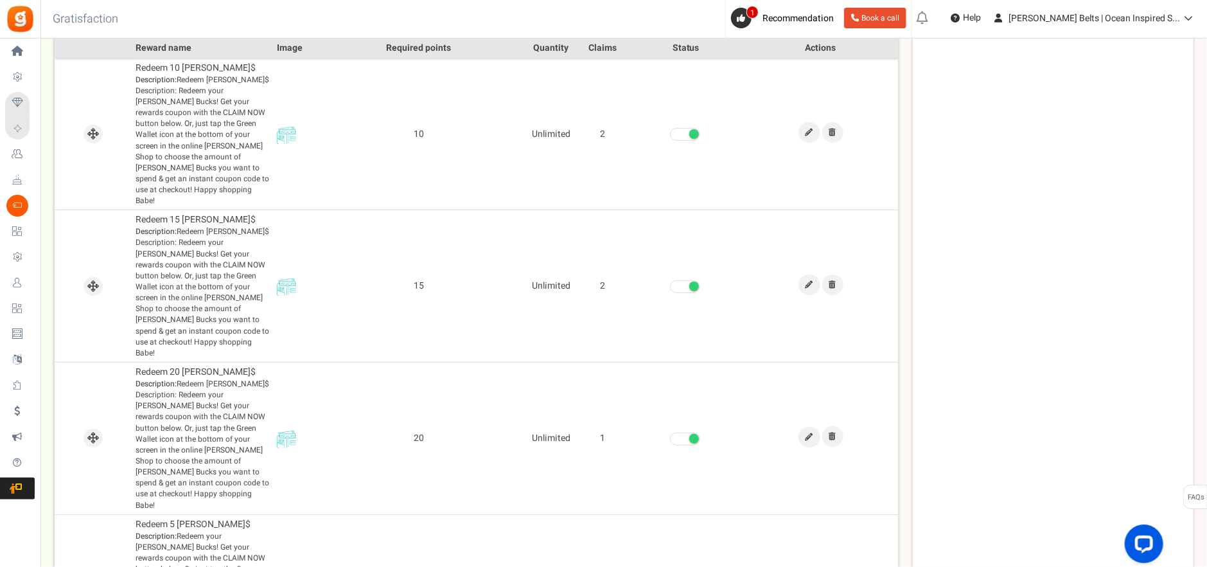
scroll to position [492, 0]
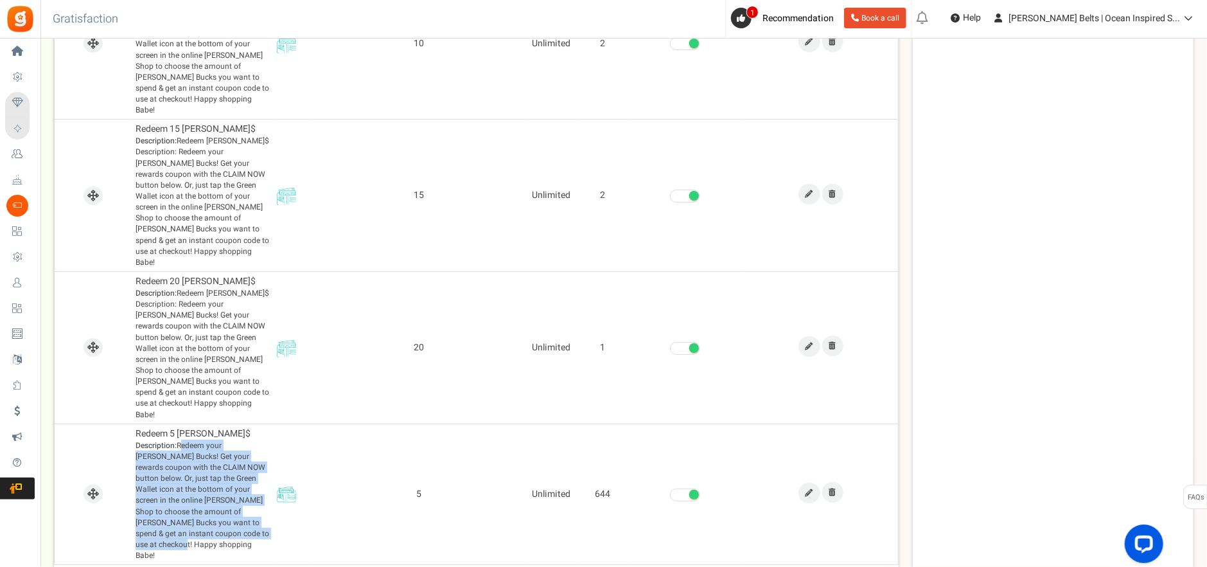
drag, startPoint x: 196, startPoint y: 468, endPoint x: 180, endPoint y: 380, distance: 88.7
click at [180, 440] on span "Description: Redeem your [PERSON_NAME] Bucks! Get your rewards coupon with the …" at bounding box center [203, 500] width 135 height 121
copy span "Redeem your [PERSON_NAME] Bucks! Get your rewards coupon with the CLAIM NOW but…"
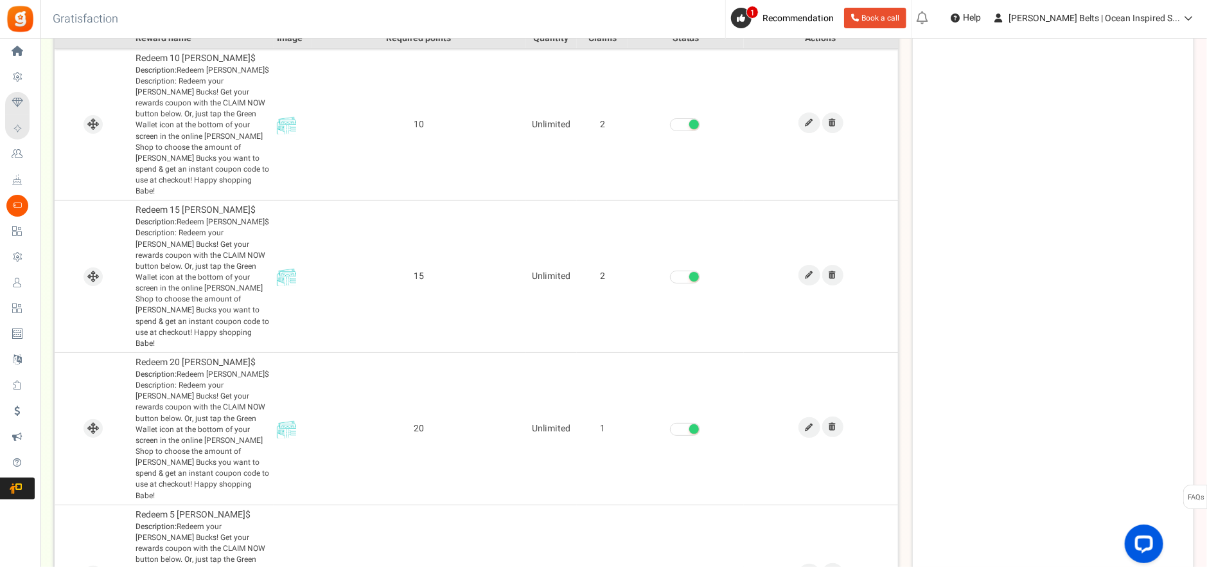
scroll to position [407, 0]
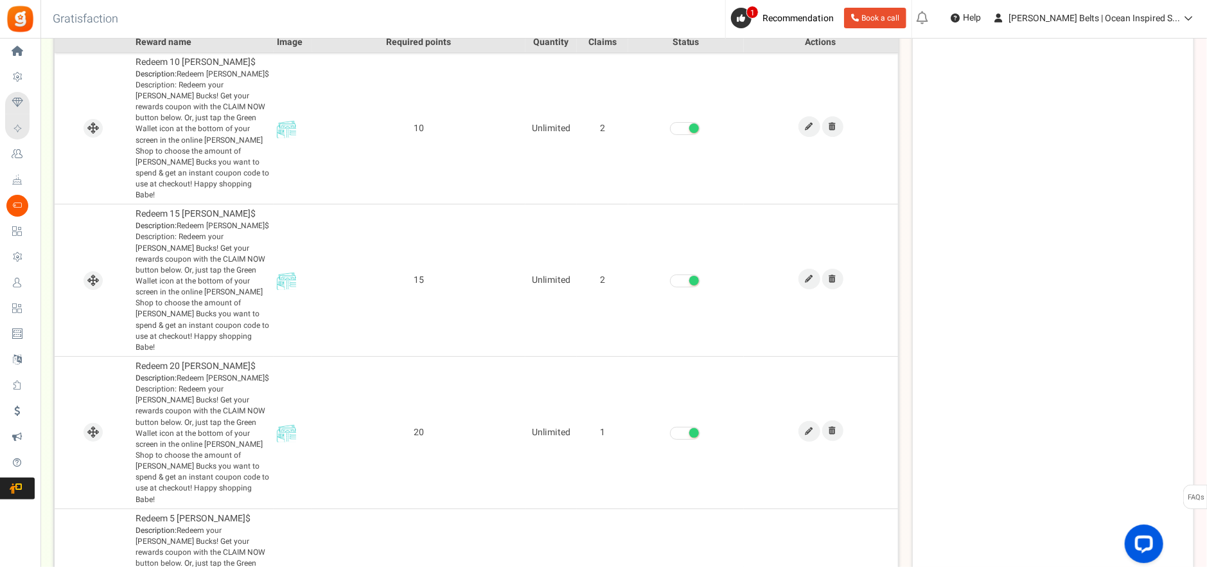
click at [1184, 351] on div "Tips Make the first reward easy to achieve even if a user does not make a purch…" at bounding box center [1053, 211] width 282 height 904
click at [1072, 173] on div "Tips Make the first reward easy to achieve even if a user does not make a purch…" at bounding box center [1053, 211] width 282 height 904
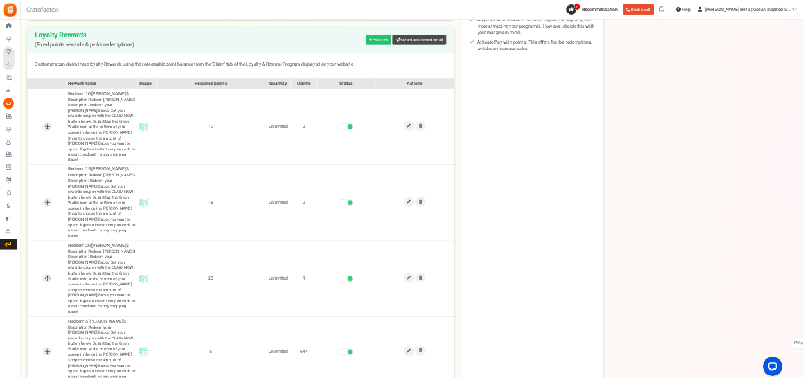
scroll to position [307, 0]
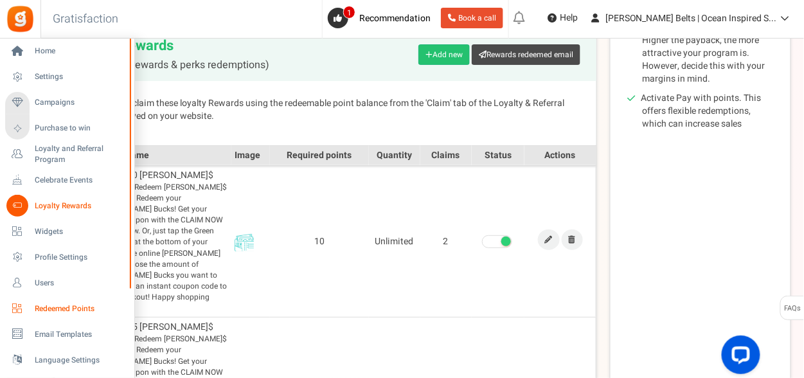
click at [69, 308] on span "Redeemed Points" at bounding box center [80, 308] width 90 height 11
